Goal: Task Accomplishment & Management: Manage account settings

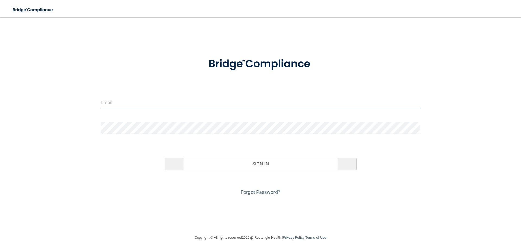
type input "[EMAIL_ADDRESS][DOMAIN_NAME]"
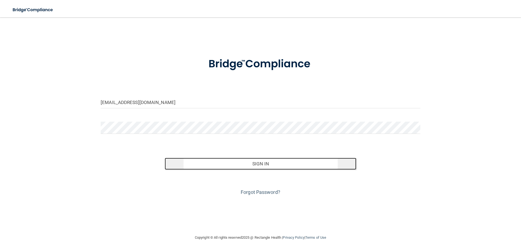
click at [287, 163] on button "Sign In" at bounding box center [261, 164] width 192 height 12
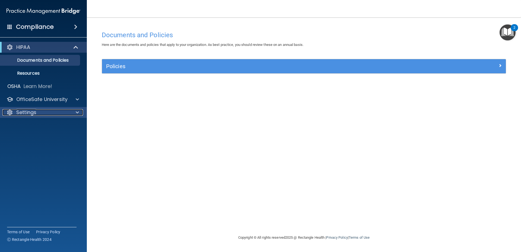
click at [31, 113] on p "Settings" at bounding box center [26, 112] width 20 height 7
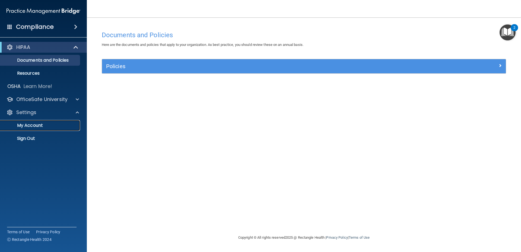
click at [31, 126] on p "My Account" at bounding box center [41, 125] width 74 height 5
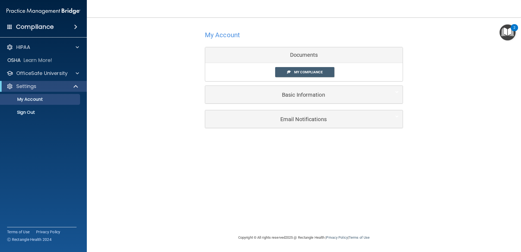
click at [506, 28] on img "Open Resource Center, 2 new notifications" at bounding box center [507, 32] width 16 height 16
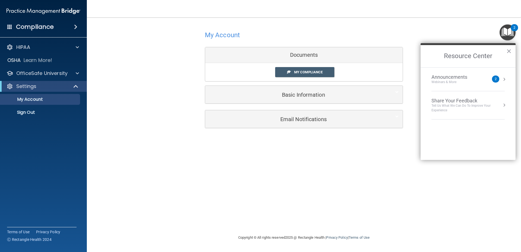
click at [494, 80] on div "2" at bounding box center [495, 78] width 7 height 7
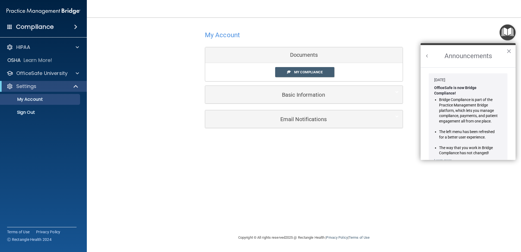
click at [448, 106] on li "Bridge Compliance is part of the Practice Management Bridge platform, which let…" at bounding box center [468, 110] width 59 height 27
click at [507, 31] on img "Open Resource Center" at bounding box center [507, 32] width 16 height 16
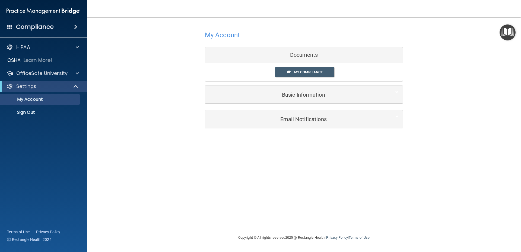
click at [45, 26] on h4 "Compliance" at bounding box center [35, 27] width 38 height 8
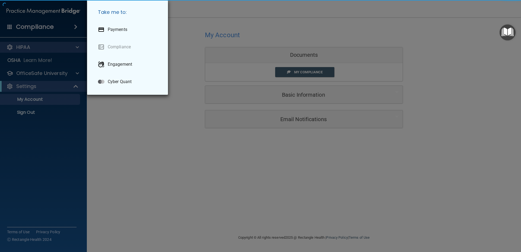
click at [27, 49] on div "Take me to: Payments Compliance Engagement Cyber Quant" at bounding box center [260, 126] width 521 height 252
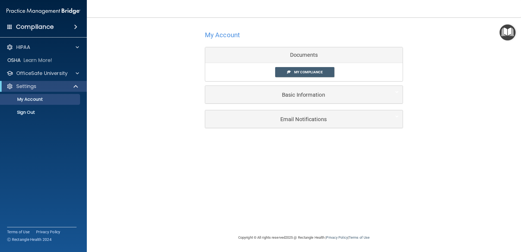
click at [33, 26] on h4 "Compliance" at bounding box center [35, 27] width 38 height 8
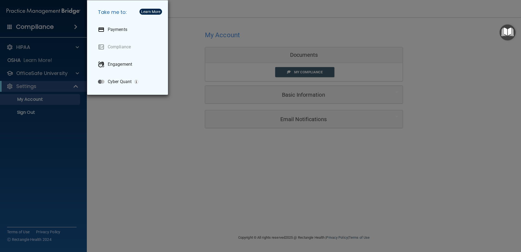
click at [19, 112] on div "Take me to: Payments Compliance Engagement Cyber Quant" at bounding box center [260, 126] width 521 height 252
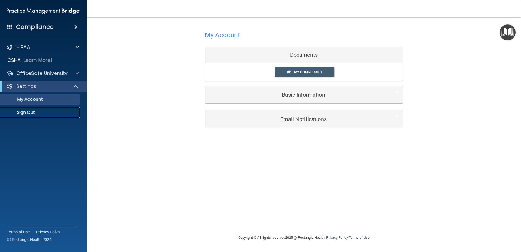
click at [19, 112] on p "Sign Out" at bounding box center [41, 112] width 74 height 5
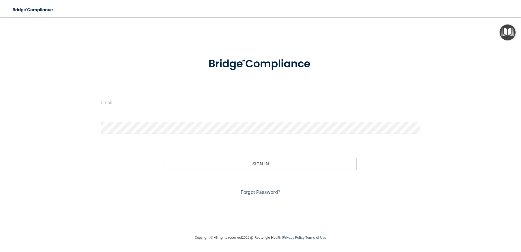
type input "[EMAIL_ADDRESS][DOMAIN_NAME]"
